Goal: Information Seeking & Learning: Check status

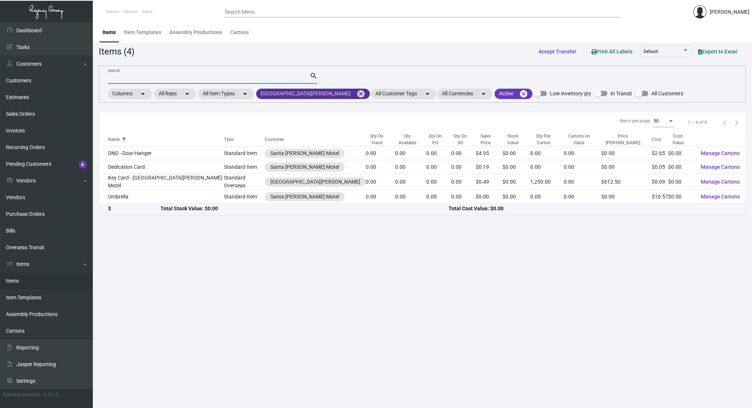
click at [356, 91] on mat-icon "cancel" at bounding box center [360, 93] width 9 height 9
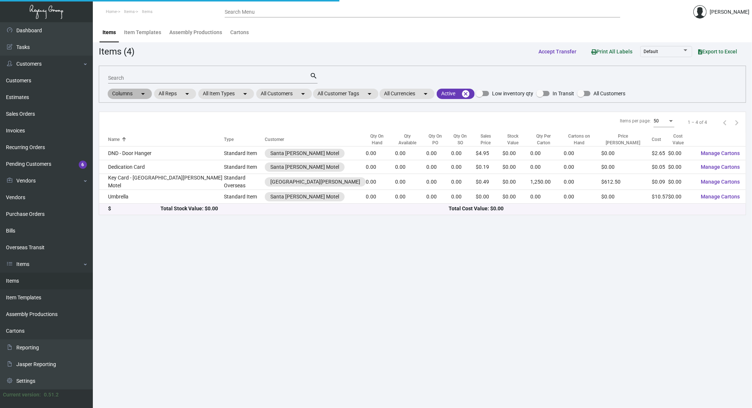
click at [272, 99] on div "Columns arrow_drop_down All Reps arrow_drop_down All Item Types arrow_drop_down…" at bounding box center [366, 94] width 519 height 13
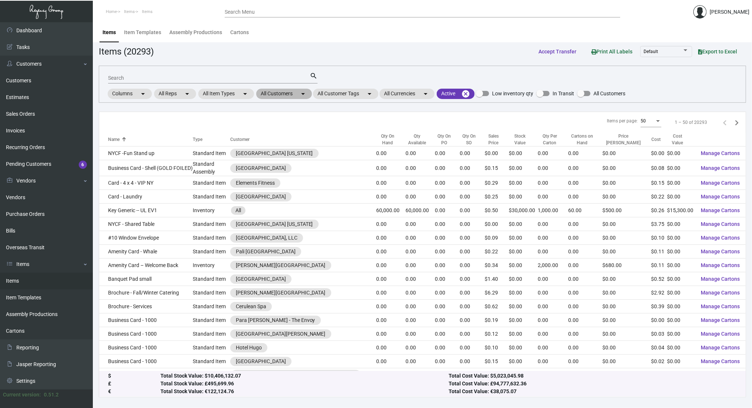
click at [282, 94] on mat-chip "All Customers arrow_drop_down" at bounding box center [284, 94] width 56 height 10
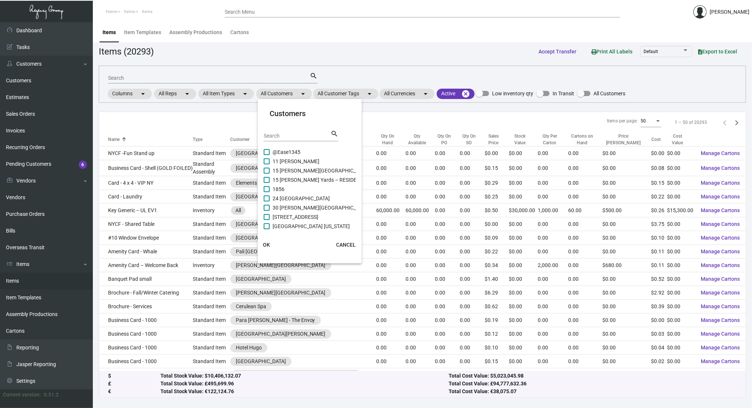
click at [294, 134] on input "Search" at bounding box center [297, 136] width 67 height 6
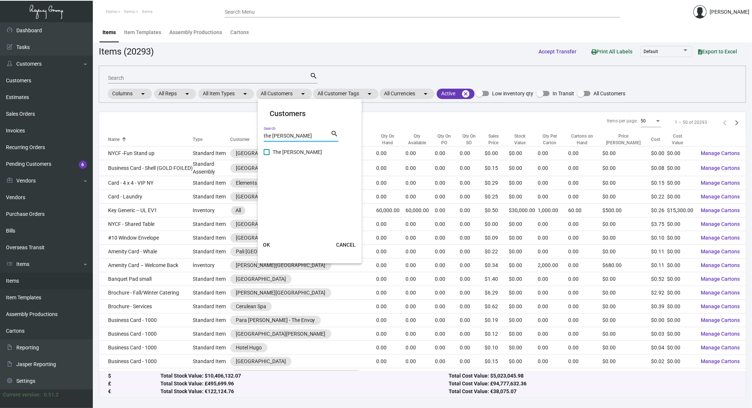
type input "the [PERSON_NAME]"
click at [281, 149] on span "The [PERSON_NAME]" at bounding box center [296, 152] width 49 height 9
click at [267, 155] on input "The [PERSON_NAME]" at bounding box center [266, 155] width 0 height 0
checkbox input "true"
click at [265, 245] on span "OK" at bounding box center [266, 245] width 7 height 6
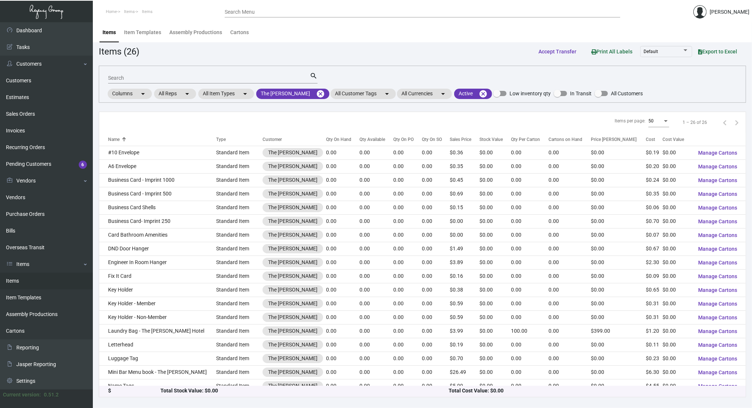
click at [209, 79] on input "Search" at bounding box center [209, 78] width 202 height 6
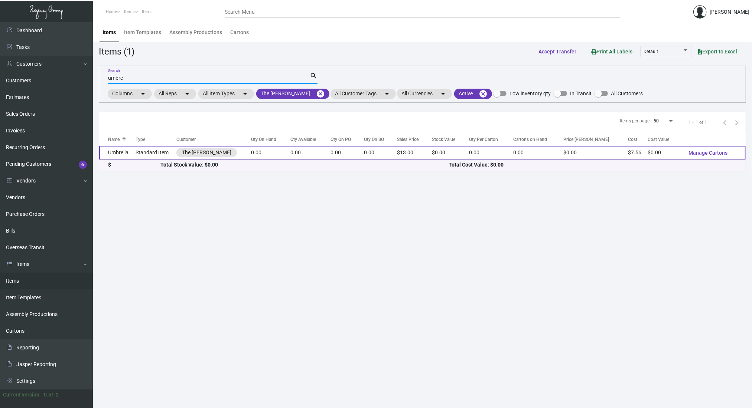
type input "umbre"
click at [146, 153] on td "Standard Item" at bounding box center [155, 153] width 41 height 14
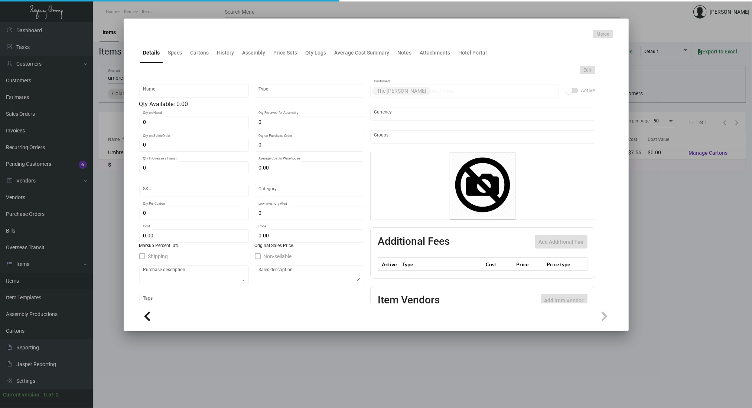
type input "Umbrella"
type input "Standard Item"
type input "$ 0.00"
type input "Standard"
type input "$ 7.56"
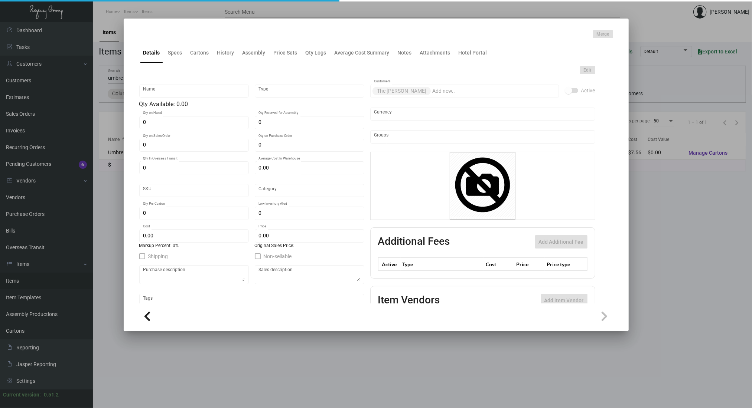
type input "$ 13.00"
checkbox input "true"
type input "United States Dollar $"
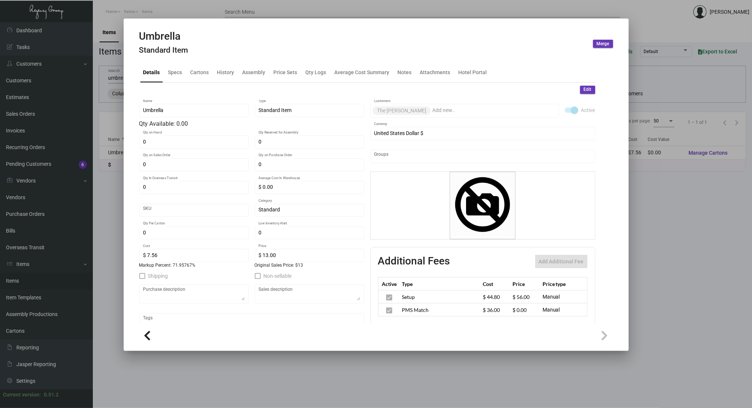
click at [228, 54] on div "Umbrella Standard Item Merge" at bounding box center [376, 44] width 474 height 28
click at [226, 70] on div "History" at bounding box center [225, 72] width 17 height 8
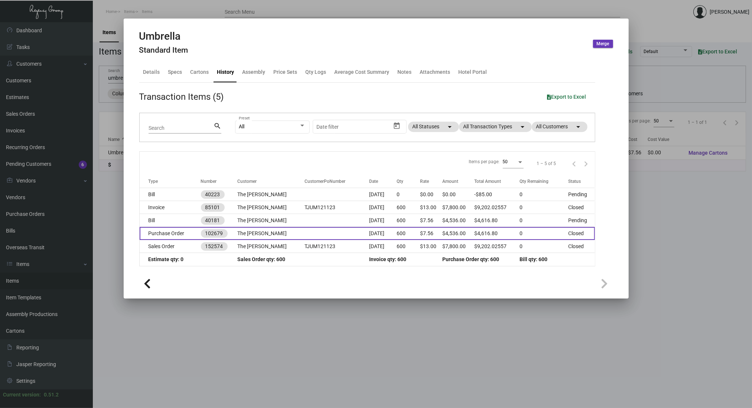
click at [305, 232] on td at bounding box center [336, 233] width 65 height 13
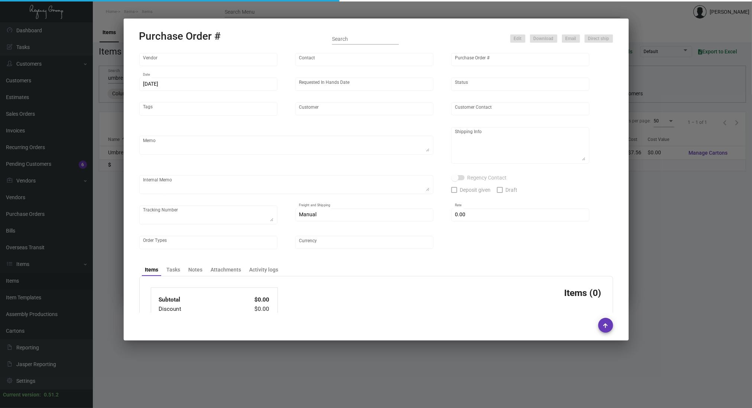
type input "Peerless Umbrella"
type input "Order Entry"
type input "102679"
type input "[DATE]"
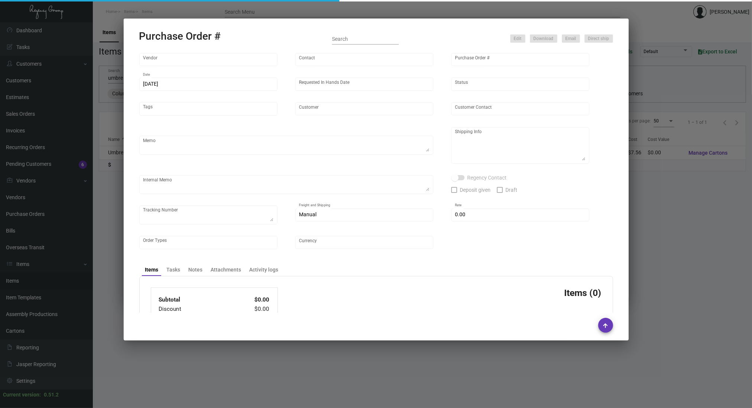
type input "The [PERSON_NAME]"
type input "[PERSON_NAME]"
type textarea "When ready to ship, contact: [EMAIL_ADDRESS][DOMAIN_NAME] for all shipments UPS…"
type textarea "[PERSON_NAME] The [PERSON_NAME] [STREET_ADDRESS]"
type textarea "12/28 - fast freight/highlight freight $530.00 - 114393"
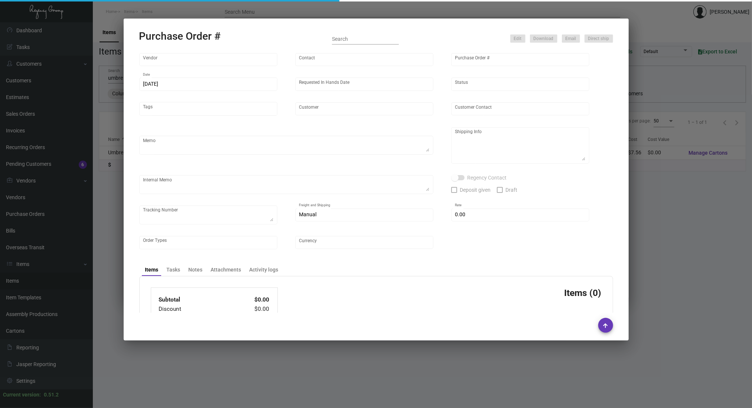
type input "$ 0.00"
type input "United States Dollar $"
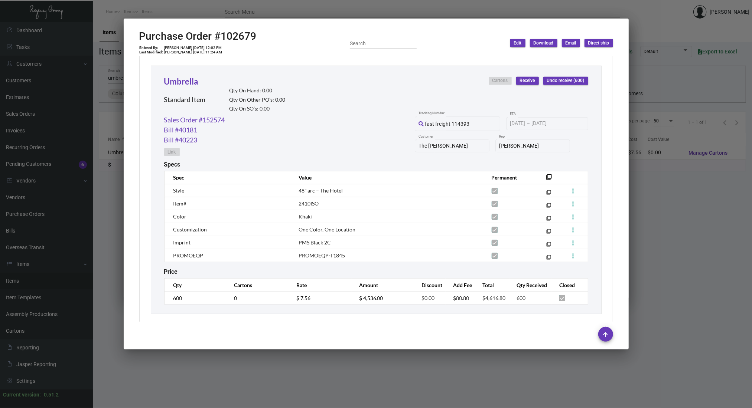
scroll to position [338, 0]
click at [543, 173] on th "filter_none" at bounding box center [547, 177] width 24 height 13
click at [546, 176] on mat-icon "filter_none" at bounding box center [549, 179] width 6 height 6
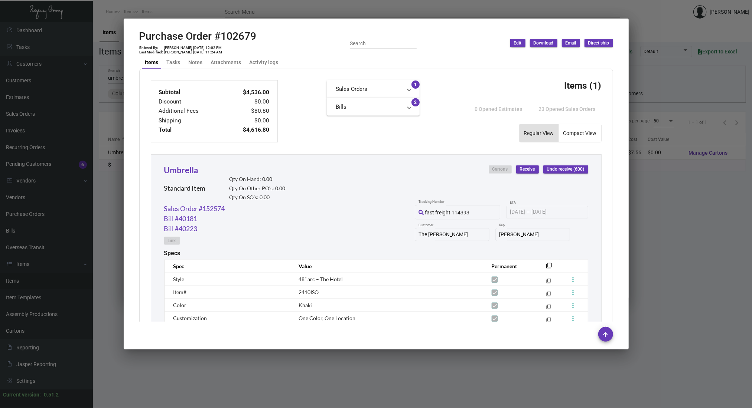
scroll to position [348, 0]
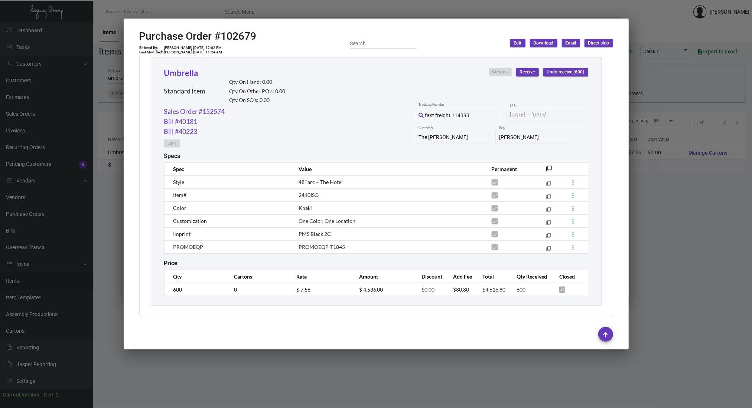
click at [573, 117] on div "[DATE] [DATE] – [DATE]" at bounding box center [547, 115] width 74 height 6
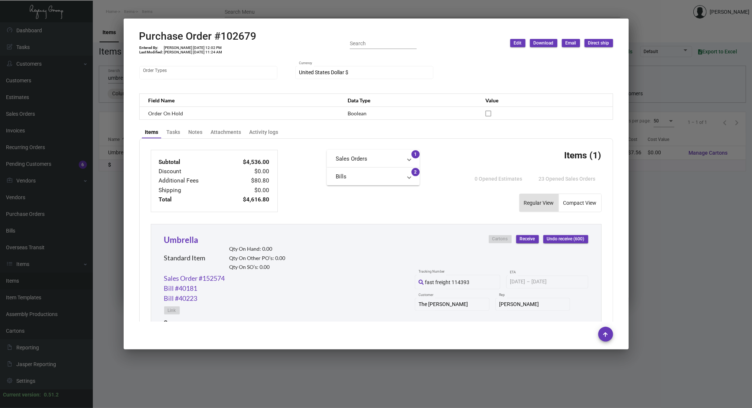
scroll to position [178, 0]
click at [207, 281] on link "Sales Order #152574" at bounding box center [194, 279] width 61 height 10
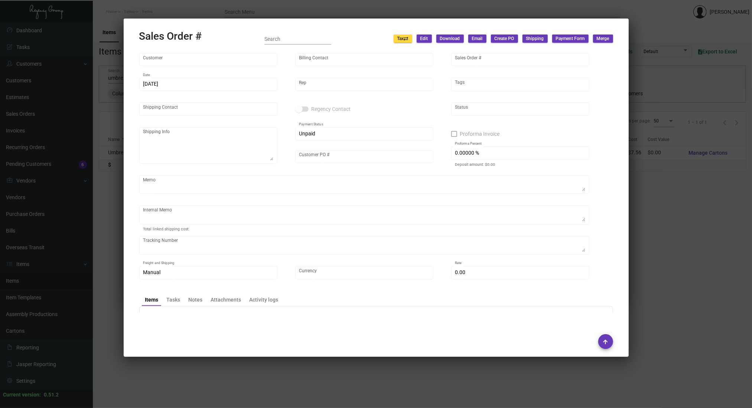
type input "The [PERSON_NAME]"
type input "[PERSON_NAME]"
type input "152574"
type input "[DATE]"
type input "[PERSON_NAME]"
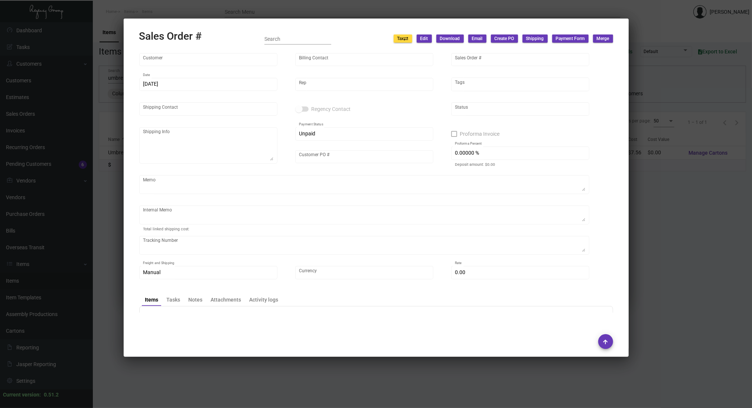
type input "[PERSON_NAME]"
type textarea "[PERSON_NAME] The [PERSON_NAME] [STREET_ADDRESS]"
type input "TJUM121123"
type textarea "12/28 - fast freight/highlight freight $530.00 - 114393 1/4 - per [PERSON_NAME]…"
type input "United States Dollar $"
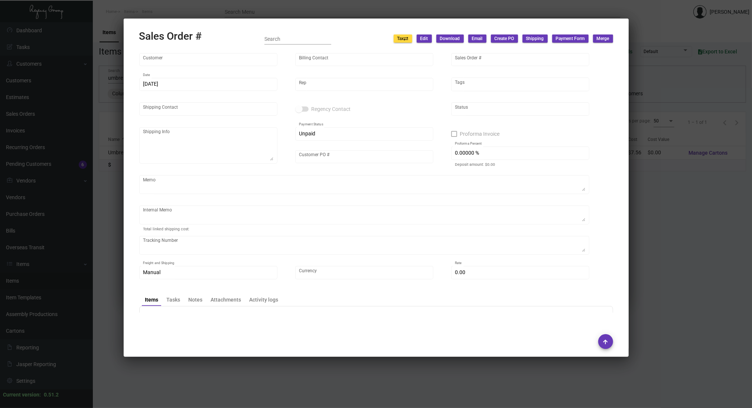
type input "$ 614.98"
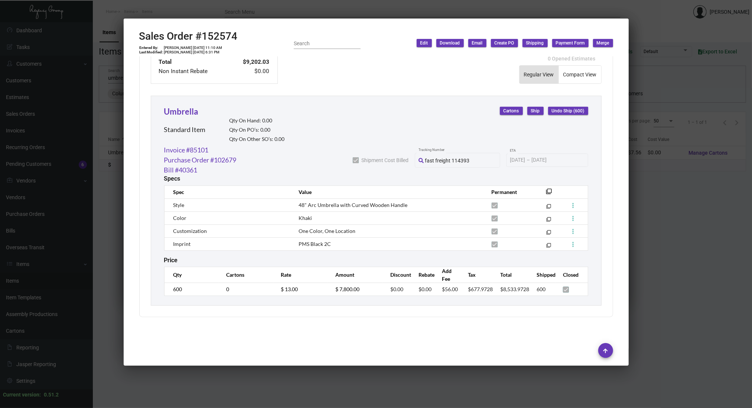
scroll to position [367, 0]
click at [169, 394] on div at bounding box center [376, 204] width 752 height 408
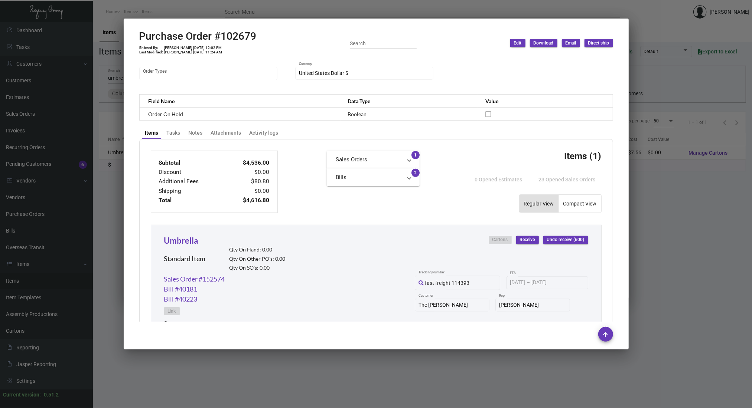
click at [453, 32] on div "Purchase Order #102679 Entered By: [PERSON_NAME] [DATE] 12:02 PM Last Modified:…" at bounding box center [376, 43] width 474 height 26
